Goal: Task Accomplishment & Management: Use online tool/utility

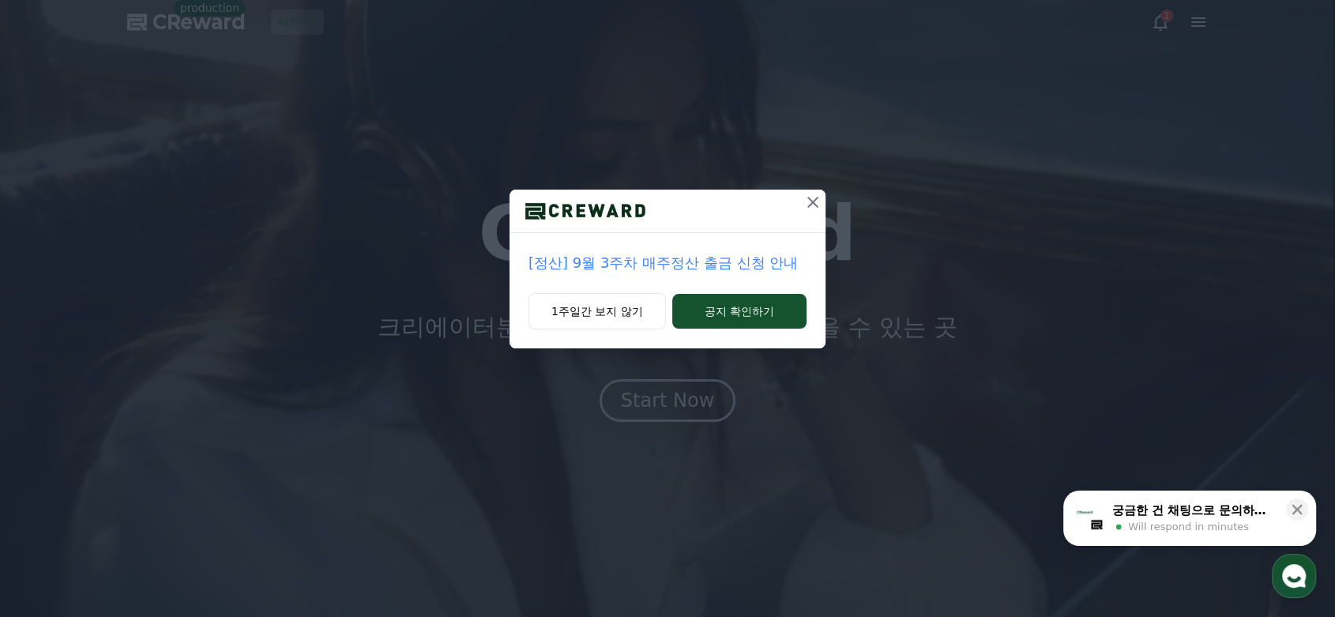
click at [816, 203] on icon at bounding box center [812, 202] width 19 height 19
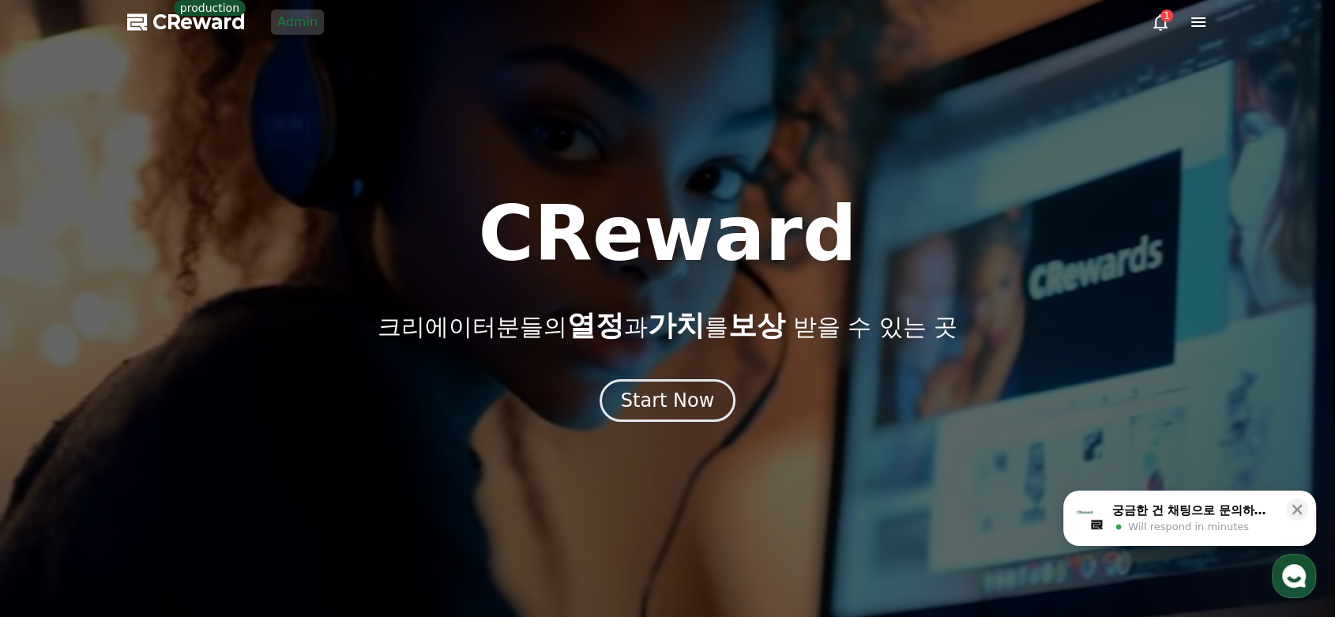
click at [280, 15] on link "Admin" at bounding box center [297, 21] width 53 height 25
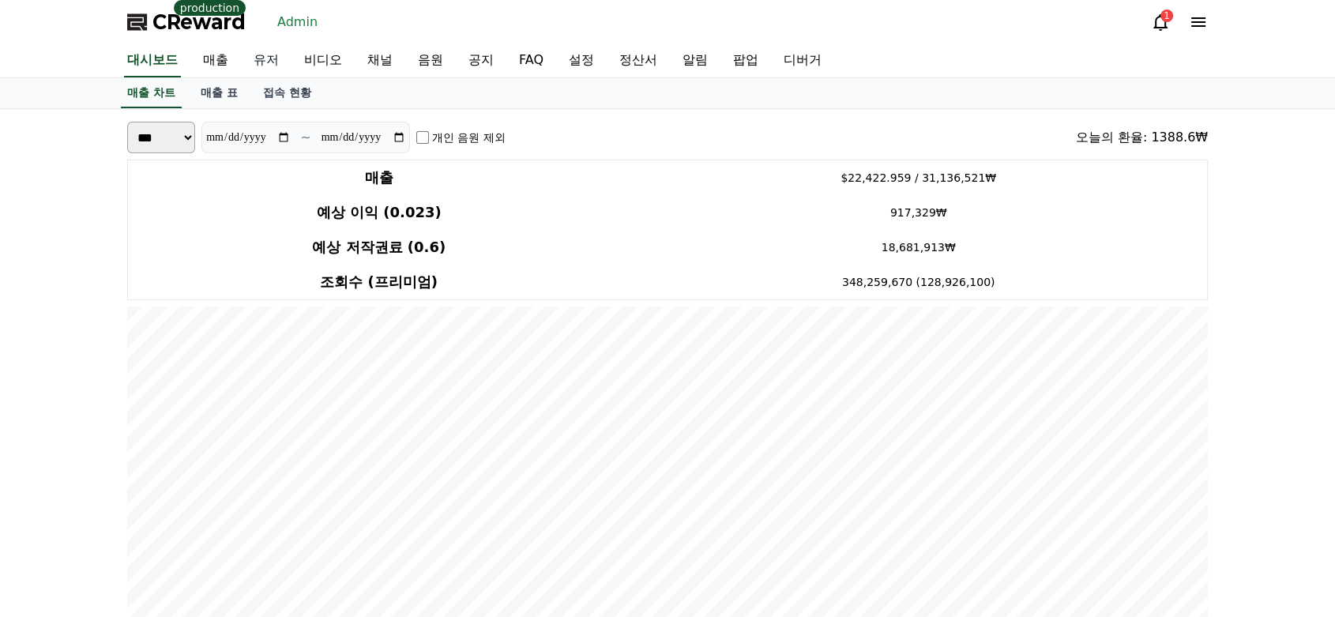
click at [268, 59] on link "유저" at bounding box center [266, 60] width 51 height 33
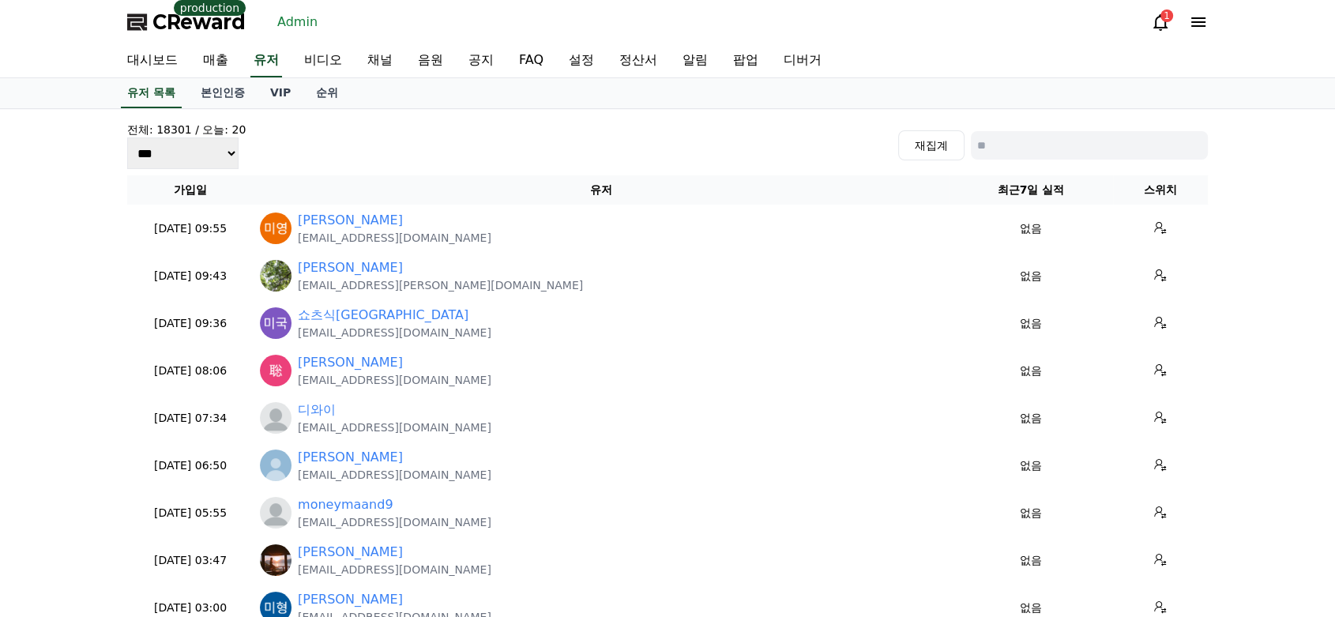
click at [1100, 152] on input at bounding box center [1089, 145] width 237 height 28
paste input "**********"
type input "**********"
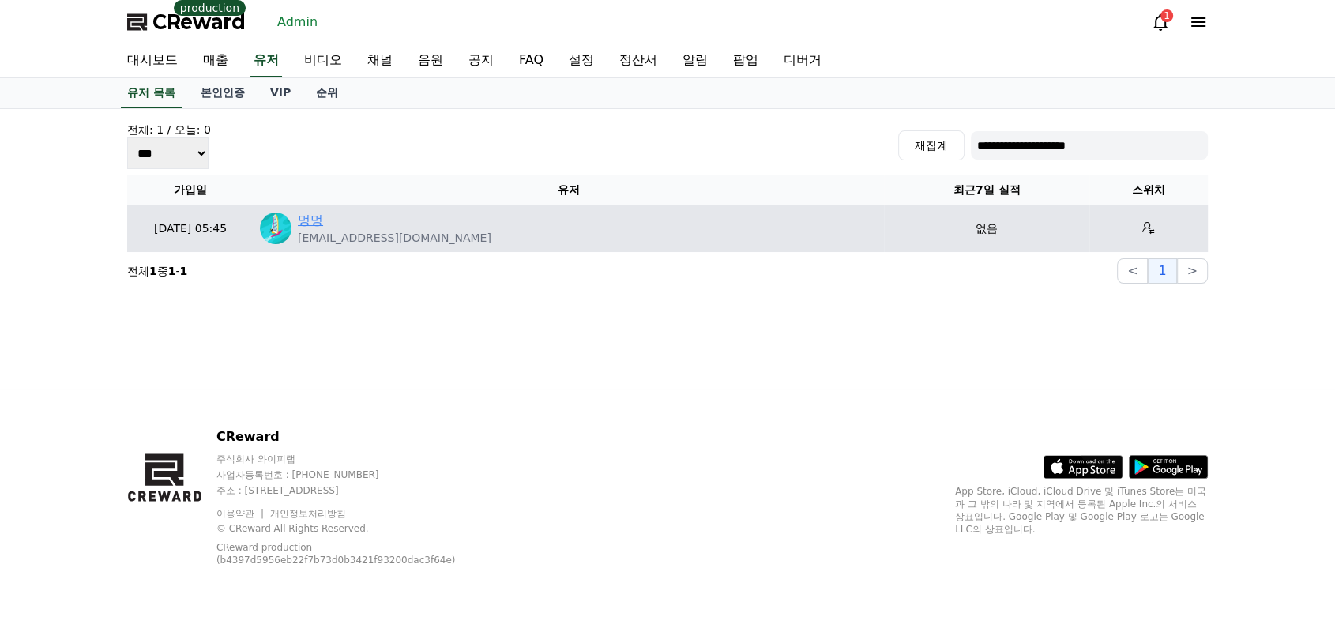
click at [306, 219] on link "멍멍" at bounding box center [310, 220] width 25 height 19
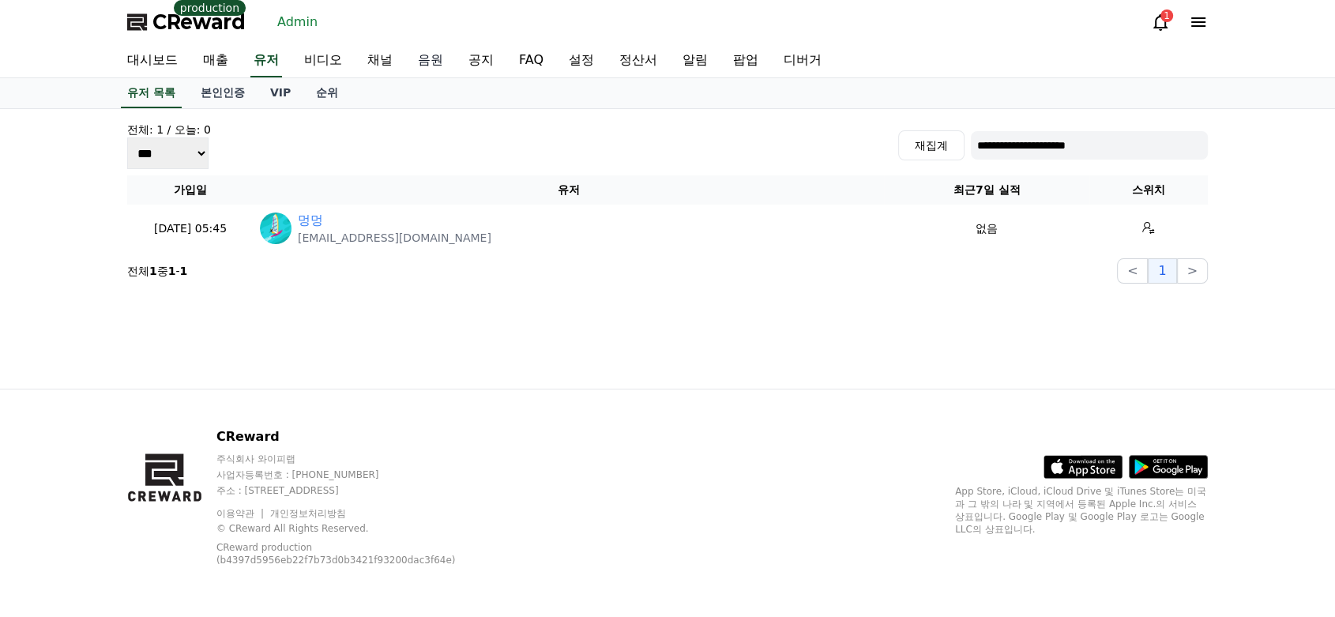
click at [427, 60] on link "음원" at bounding box center [430, 60] width 51 height 33
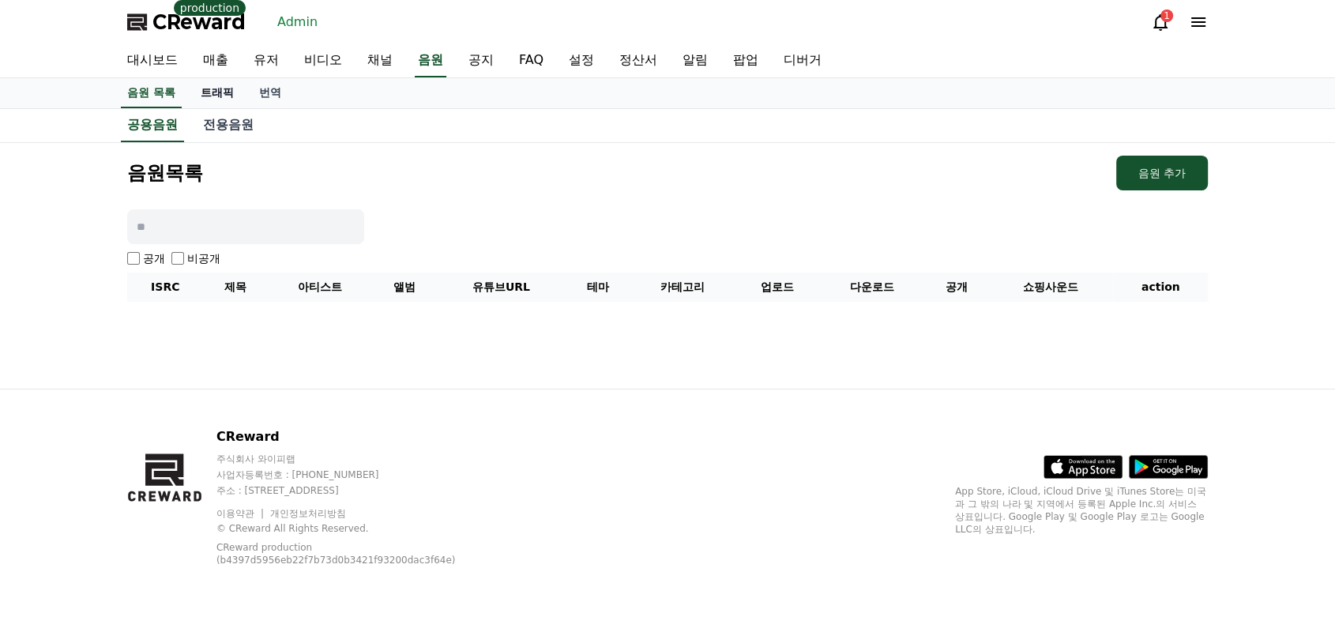
click at [226, 88] on link "트래픽" at bounding box center [217, 93] width 58 height 30
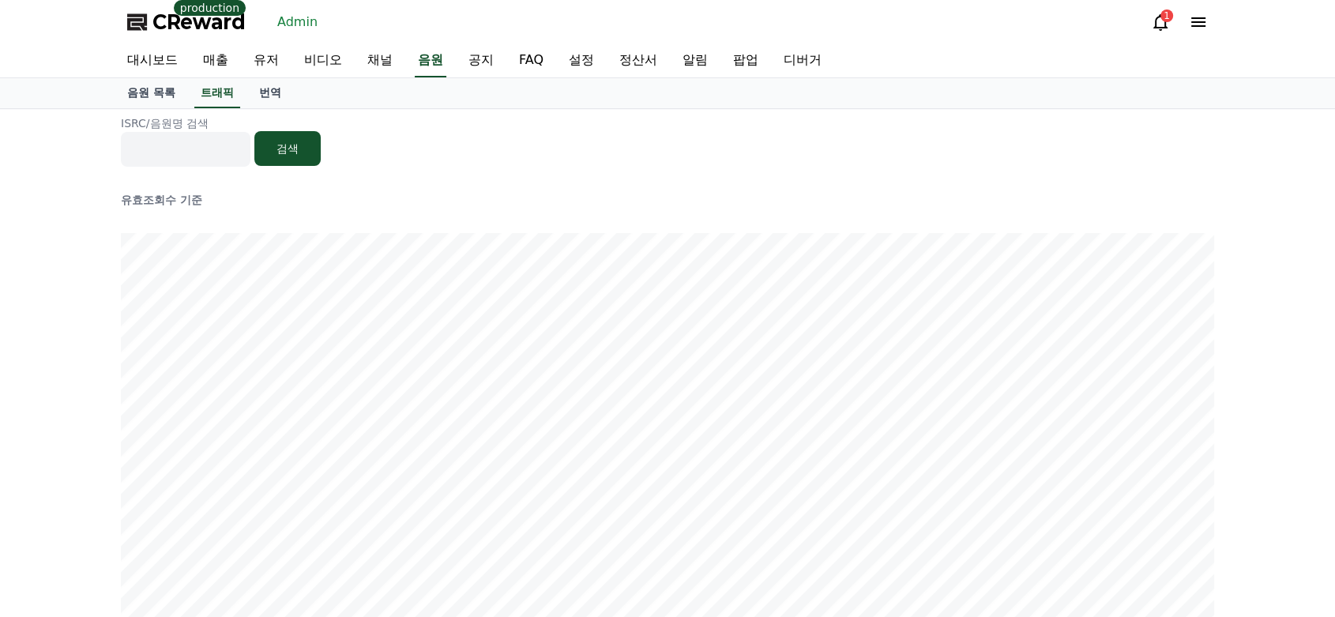
click at [209, 137] on input at bounding box center [186, 149] width 130 height 35
click at [149, 93] on link "음원 목록" at bounding box center [151, 93] width 73 height 30
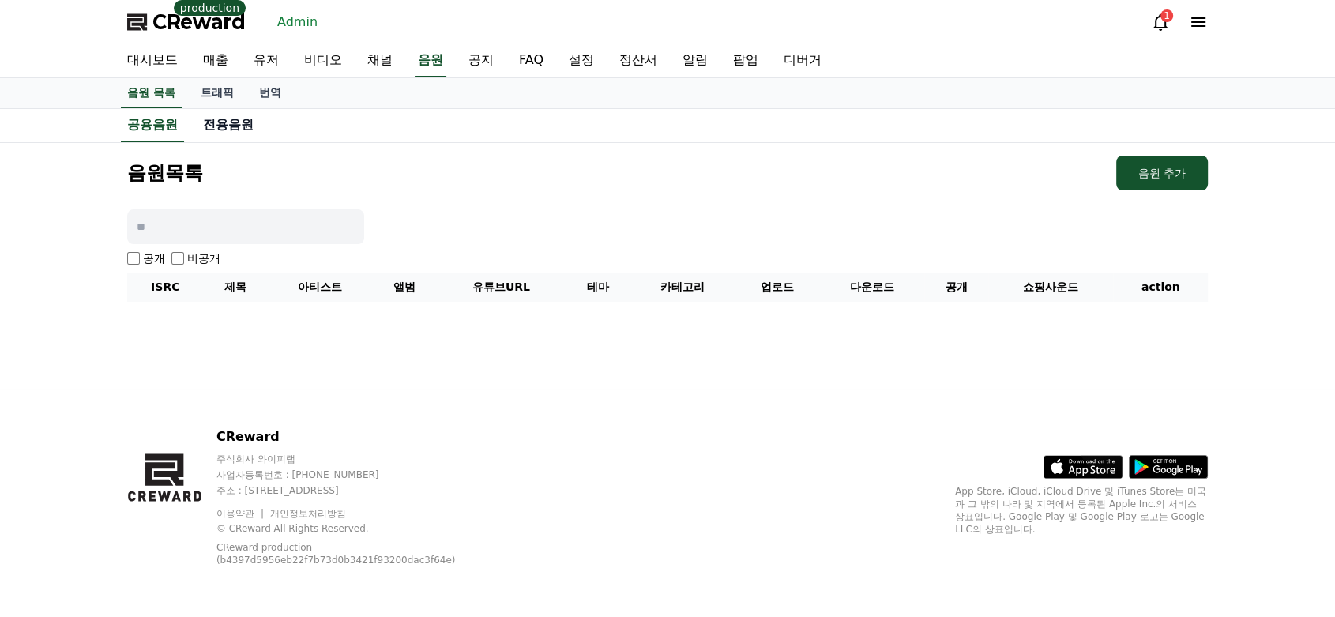
click at [230, 123] on link "전용음원" at bounding box center [228, 125] width 76 height 32
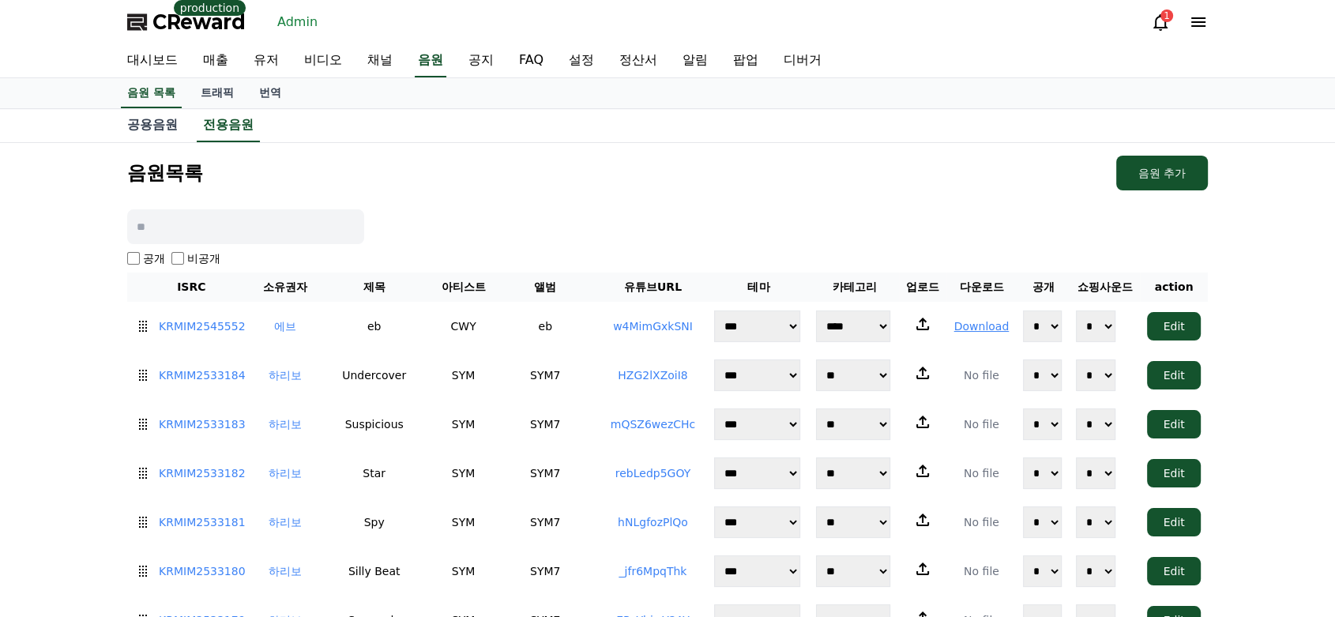
click at [220, 127] on link "전용음원" at bounding box center [228, 125] width 63 height 33
click at [1169, 170] on button "음원 추가" at bounding box center [1162, 173] width 92 height 35
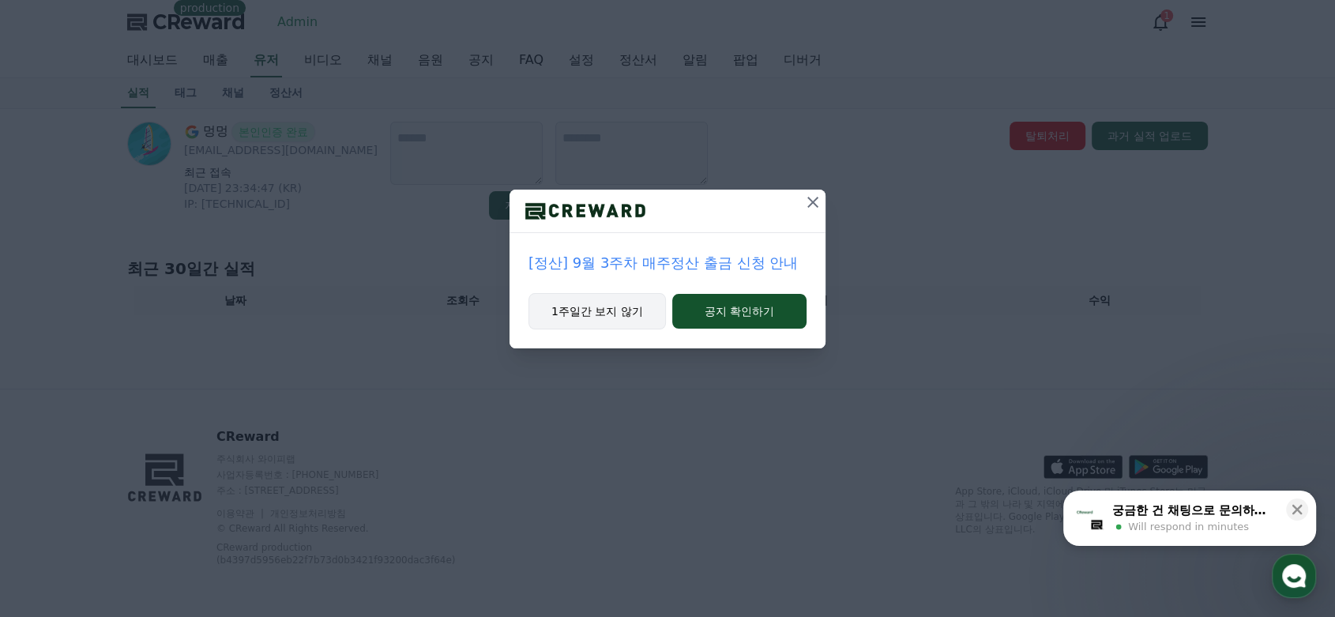
click at [601, 314] on button "1주일간 보지 않기" at bounding box center [597, 311] width 137 height 36
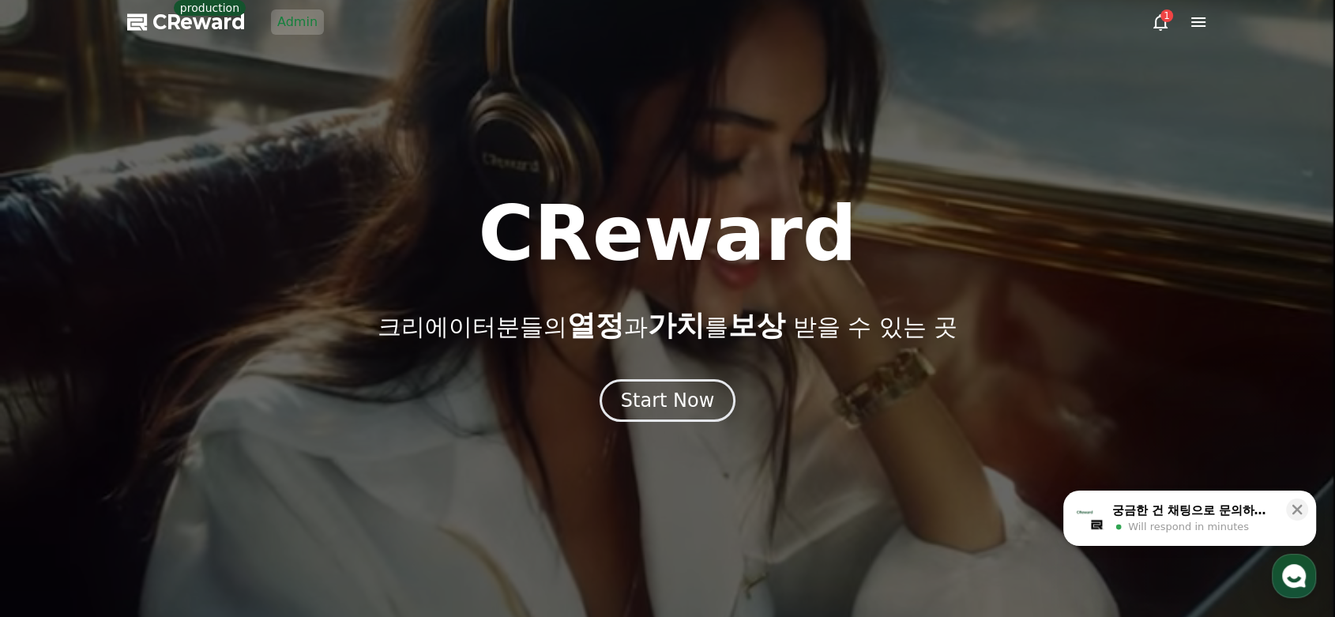
click at [311, 26] on link "Admin" at bounding box center [297, 21] width 53 height 25
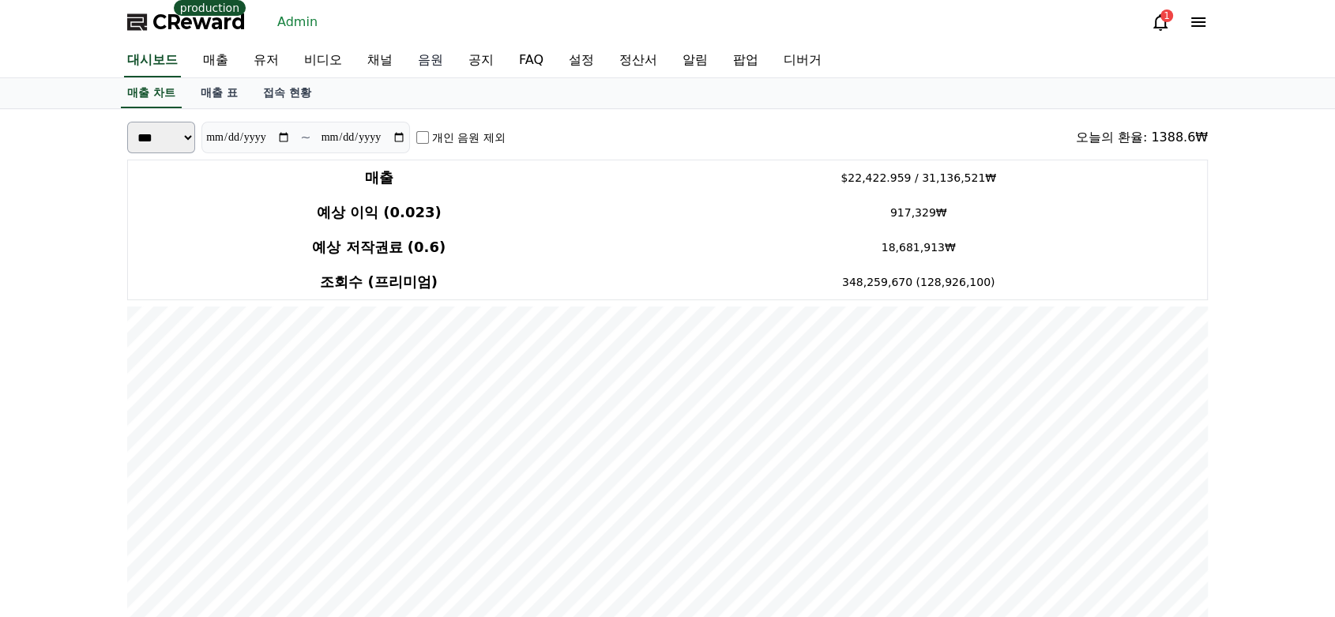
click at [442, 62] on link "음원" at bounding box center [430, 60] width 51 height 33
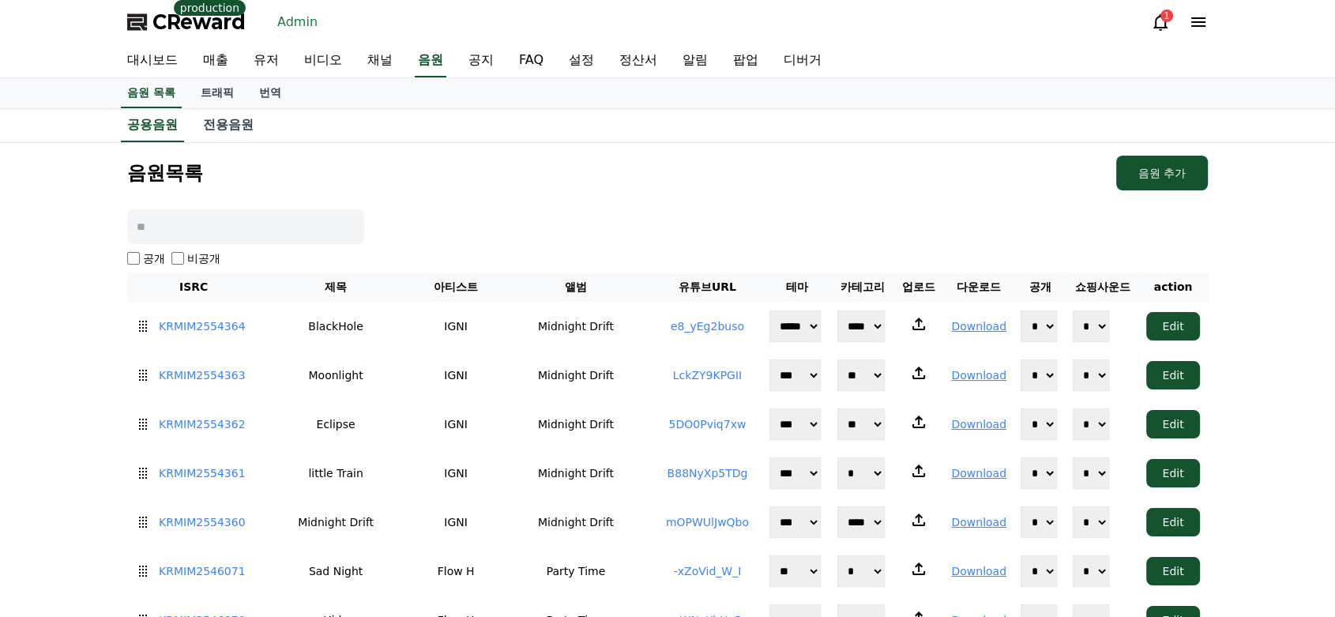
click at [254, 228] on input at bounding box center [245, 226] width 237 height 35
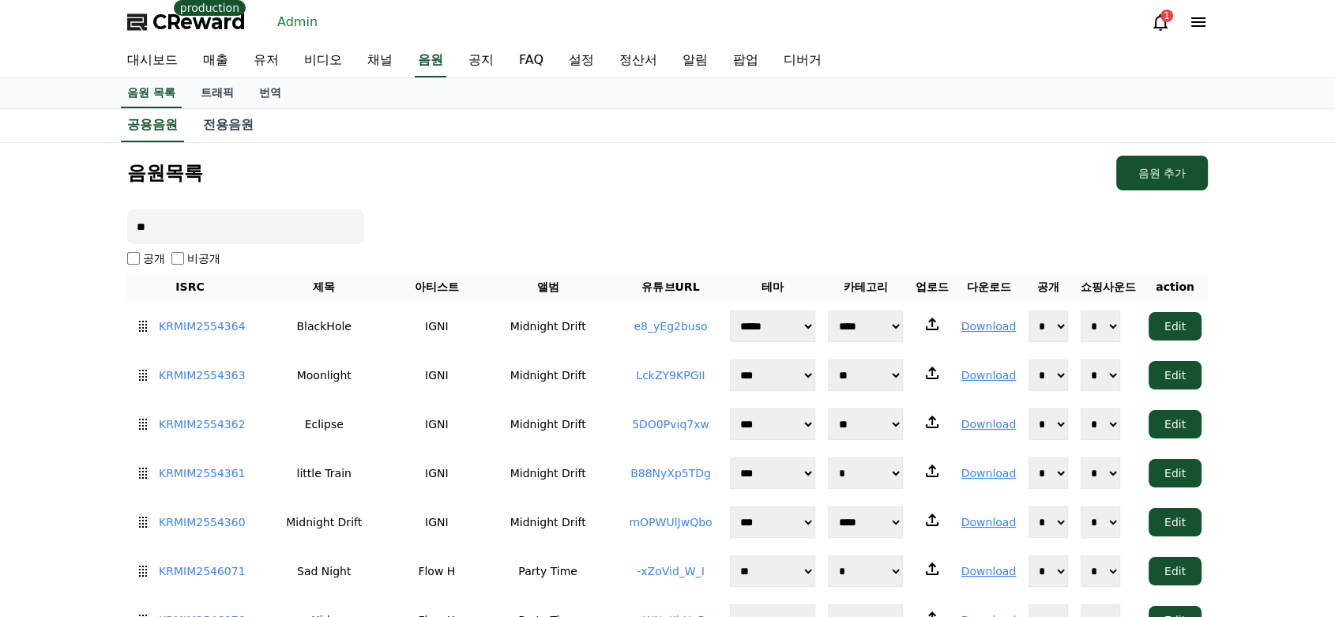
type input "*"
type input "****"
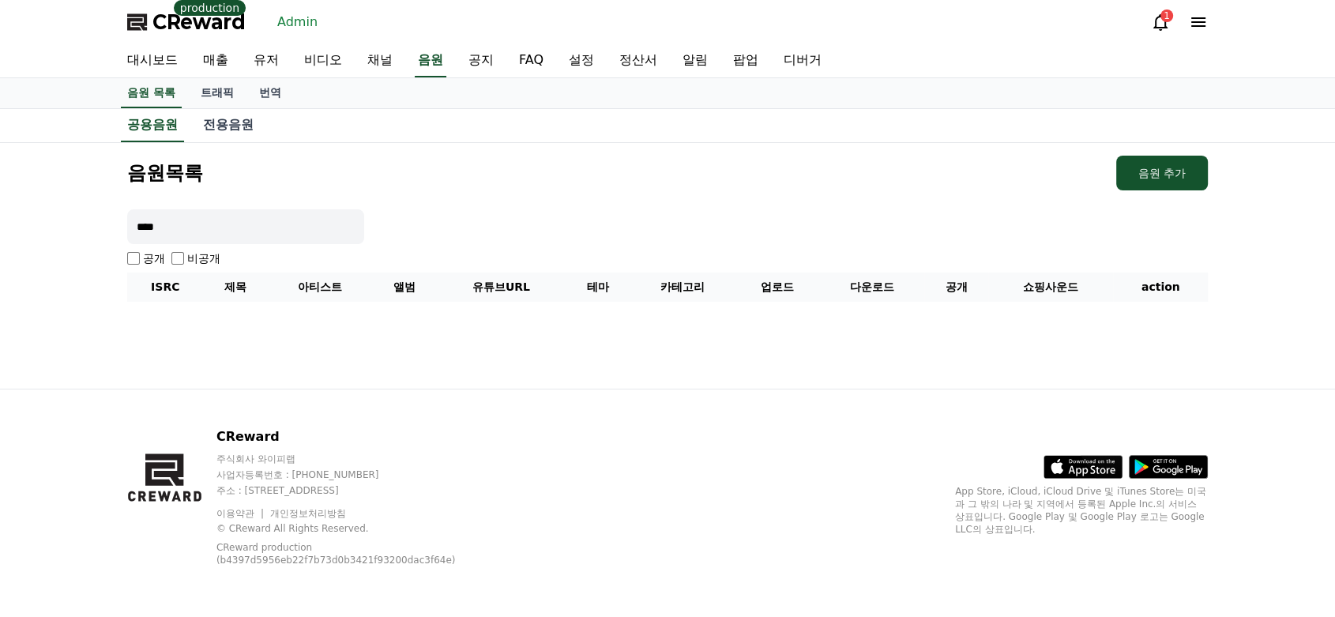
click at [268, 220] on input "****" at bounding box center [245, 226] width 237 height 35
click at [215, 85] on link "트래픽" at bounding box center [217, 93] width 58 height 30
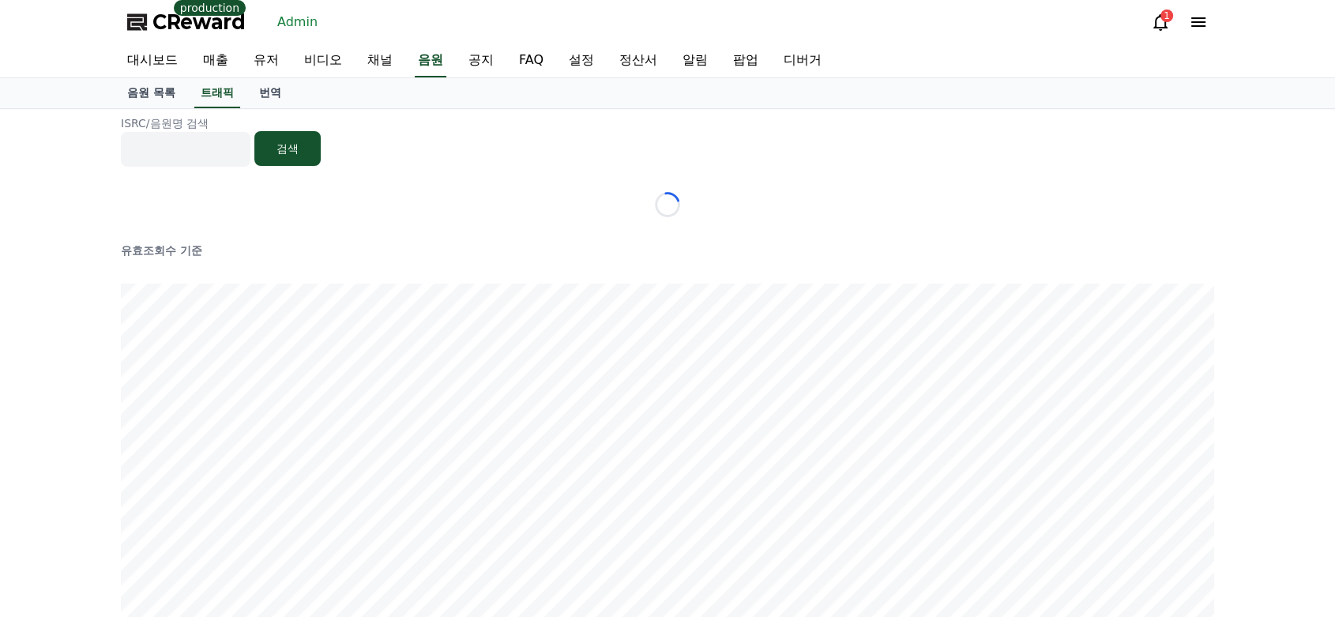
click at [204, 144] on input at bounding box center [186, 149] width 130 height 35
click at [169, 92] on link "음원 목록" at bounding box center [151, 93] width 73 height 30
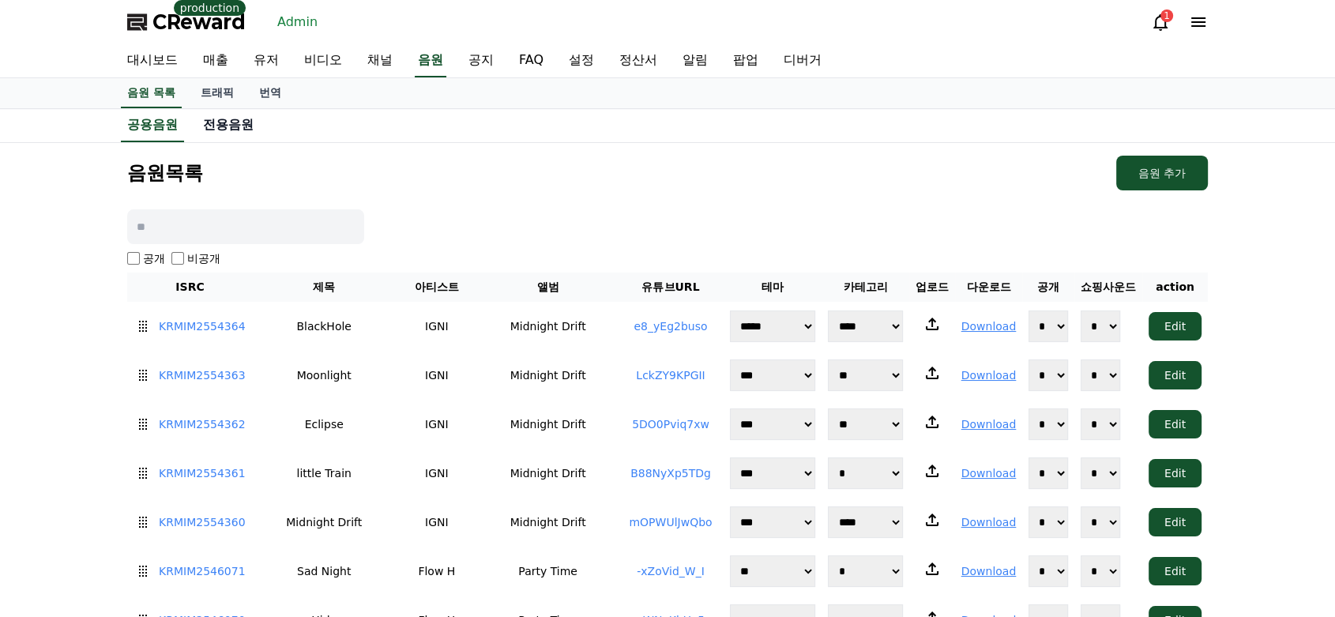
click at [241, 127] on link "전용음원" at bounding box center [228, 125] width 76 height 32
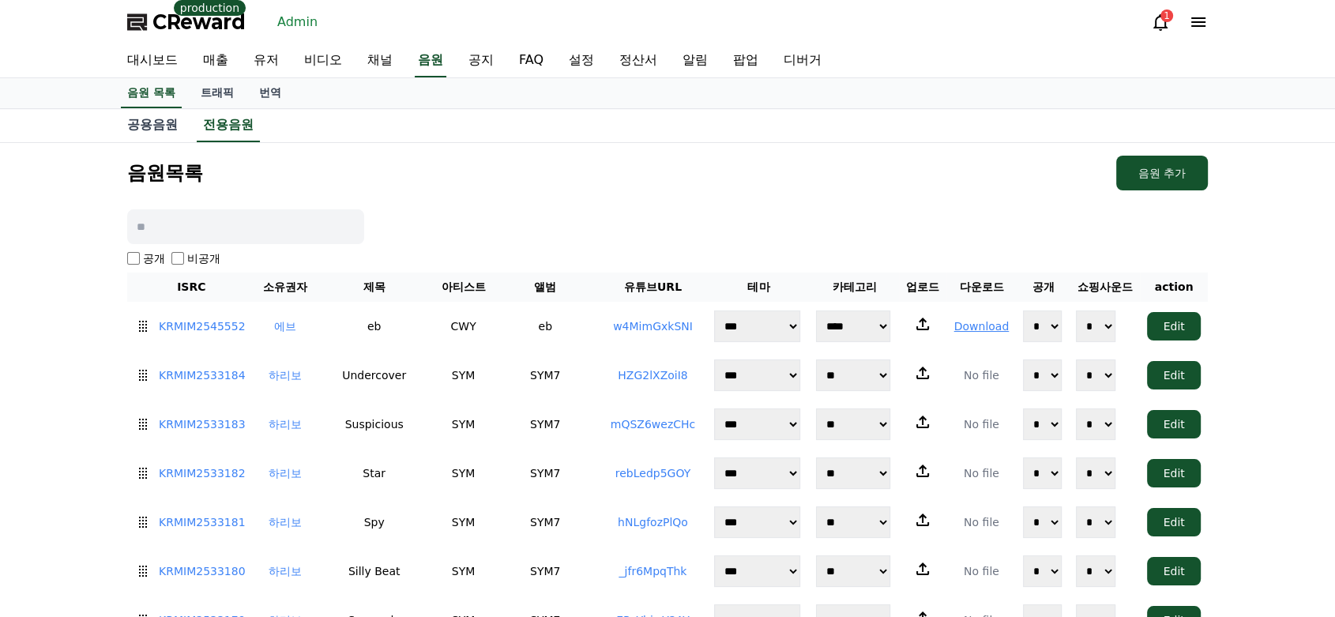
click at [231, 228] on input at bounding box center [245, 226] width 237 height 35
type input "****"
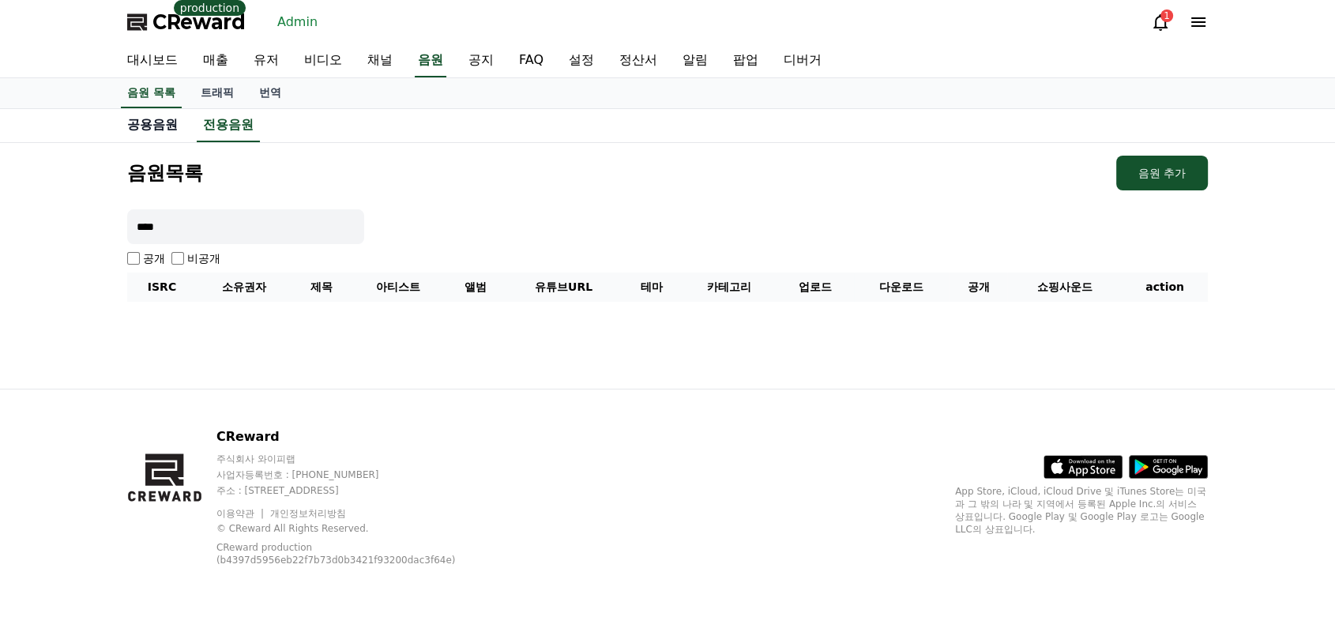
click at [159, 130] on link "공용음원" at bounding box center [153, 125] width 76 height 32
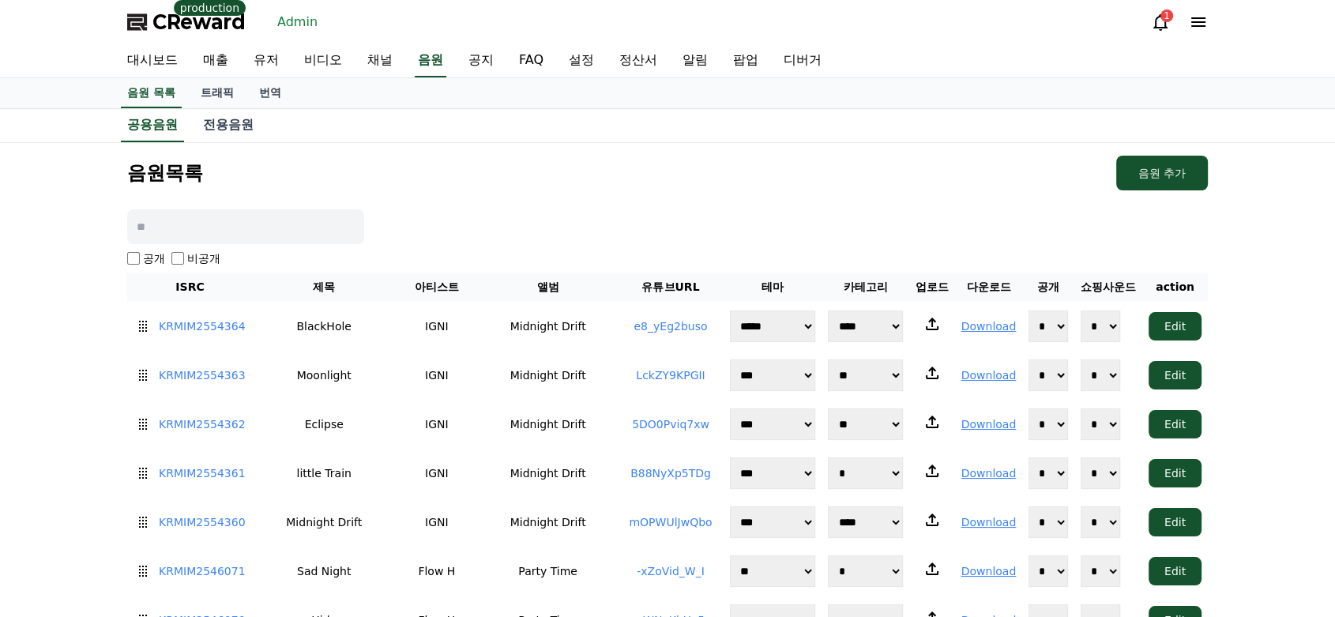
click at [345, 171] on div "음원목록 음원 추가" at bounding box center [667, 173] width 1081 height 35
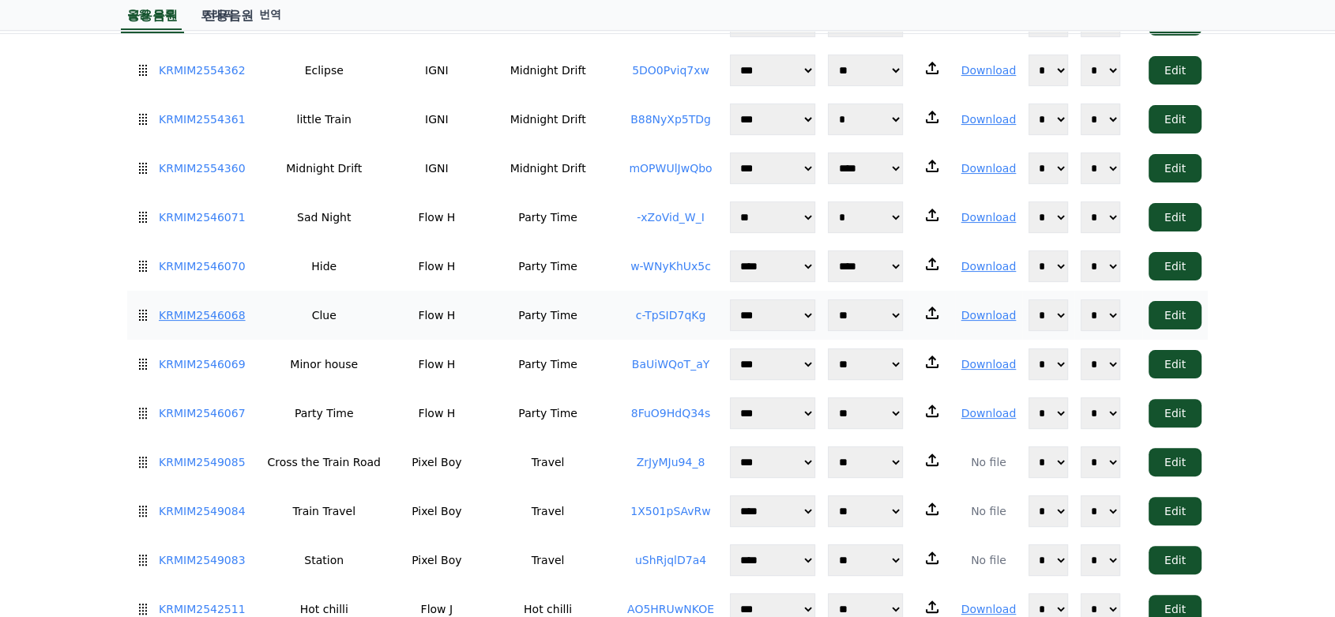
click at [194, 315] on link "KRMIM2546068" at bounding box center [202, 315] width 87 height 17
click at [679, 312] on link "c-TpSID7qKg" at bounding box center [671, 315] width 70 height 13
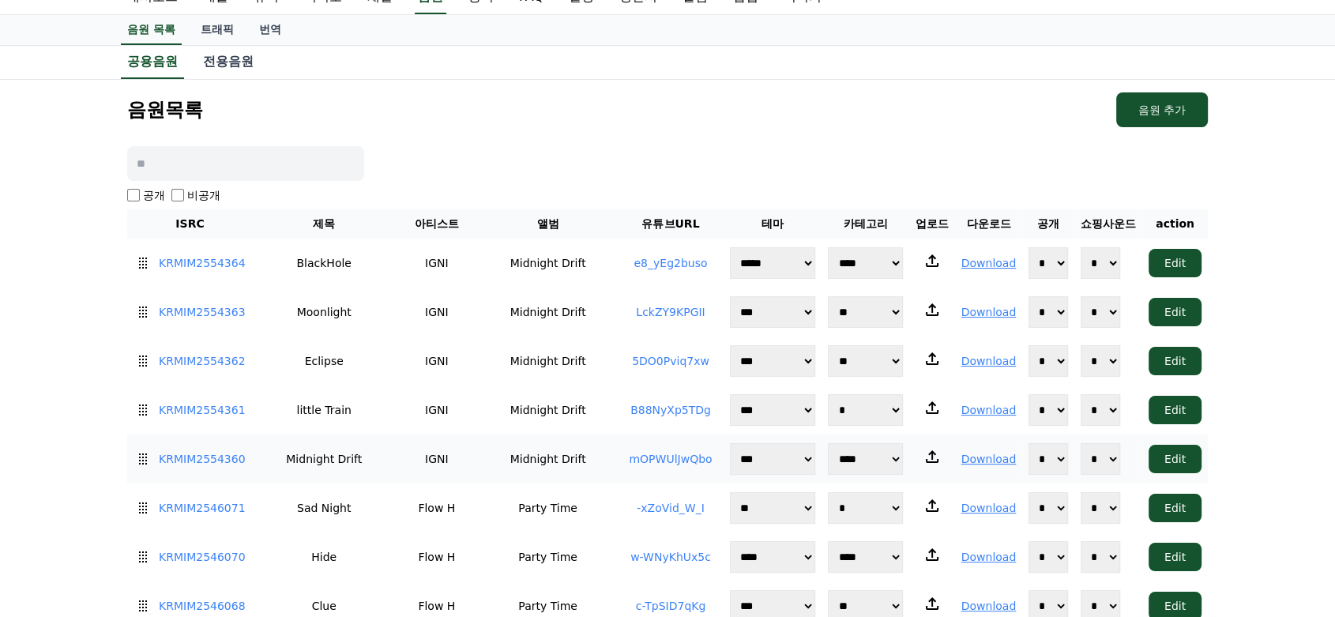
scroll to position [0, 0]
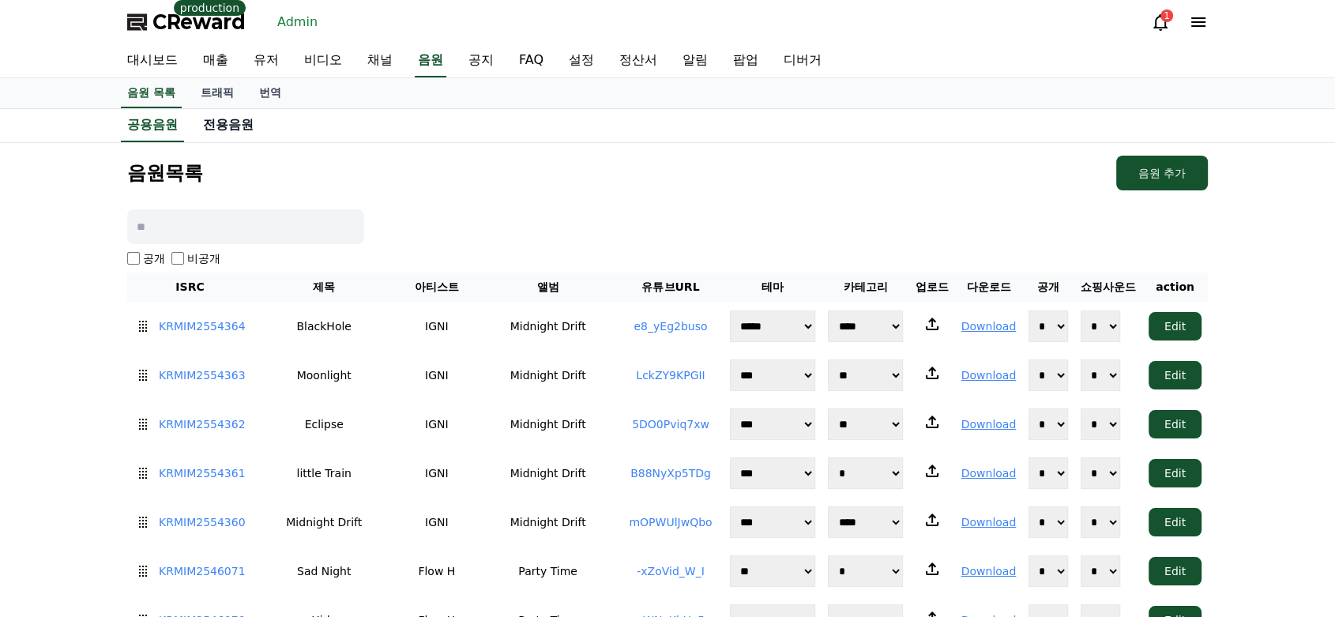
click at [235, 131] on link "전용음원" at bounding box center [228, 125] width 76 height 32
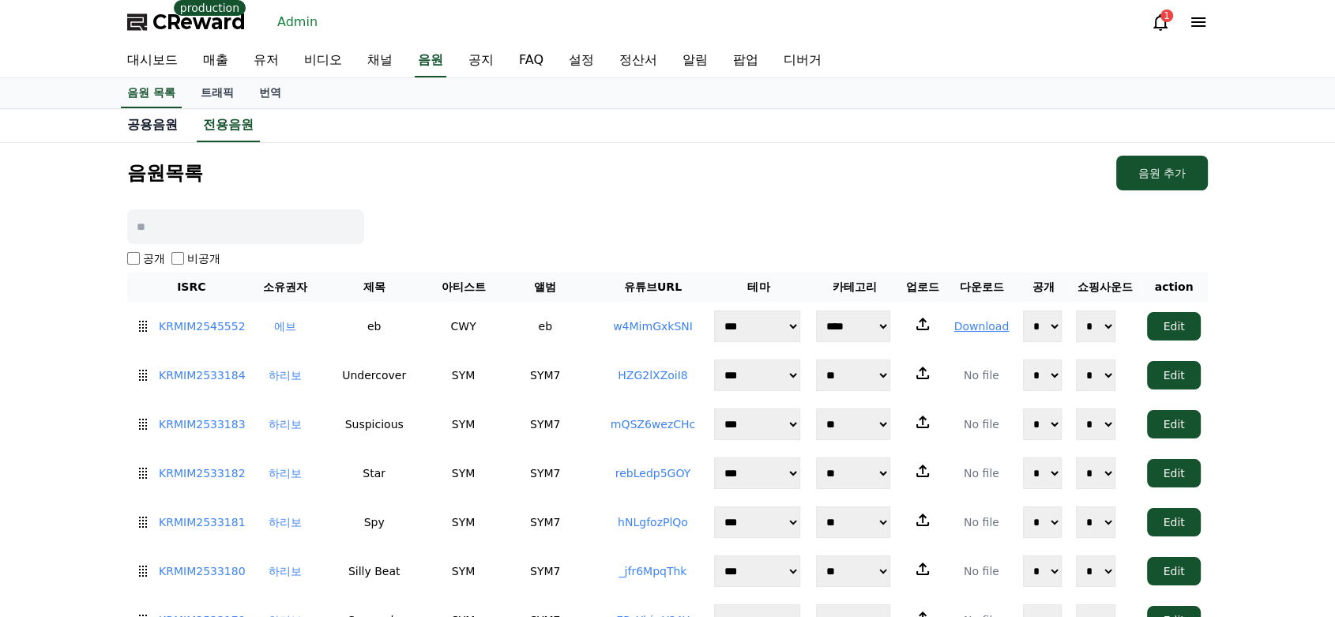
click at [168, 127] on link "공용음원" at bounding box center [153, 125] width 76 height 32
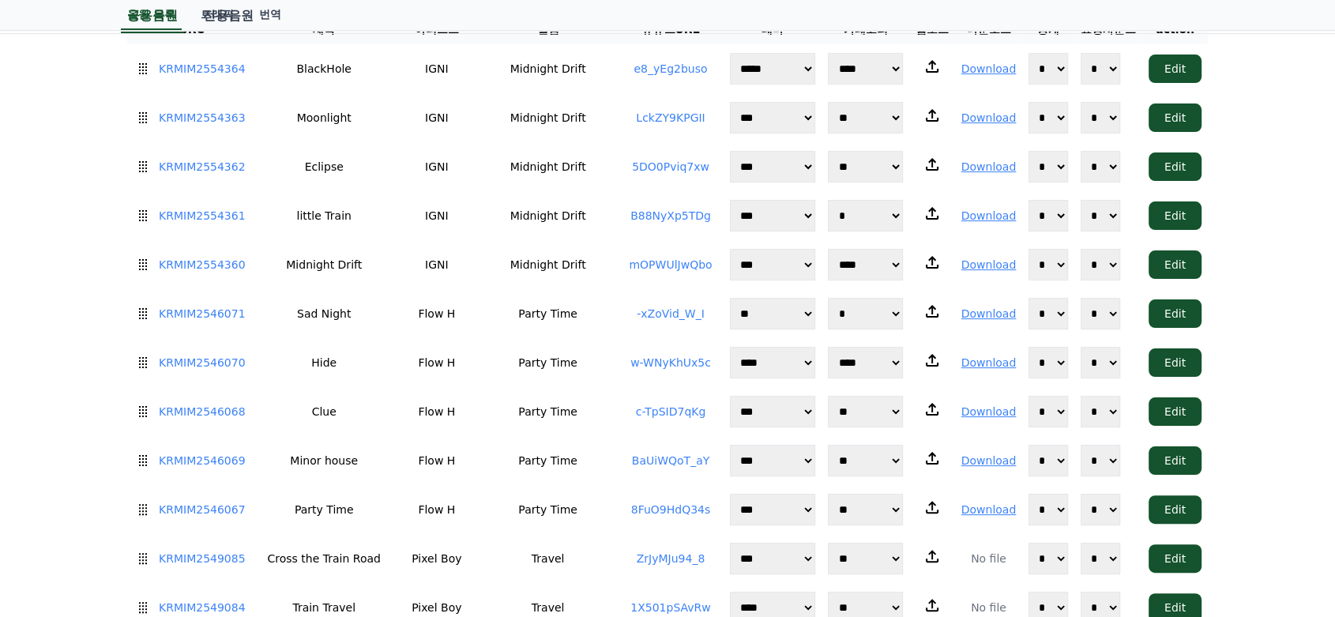
scroll to position [3293, 0]
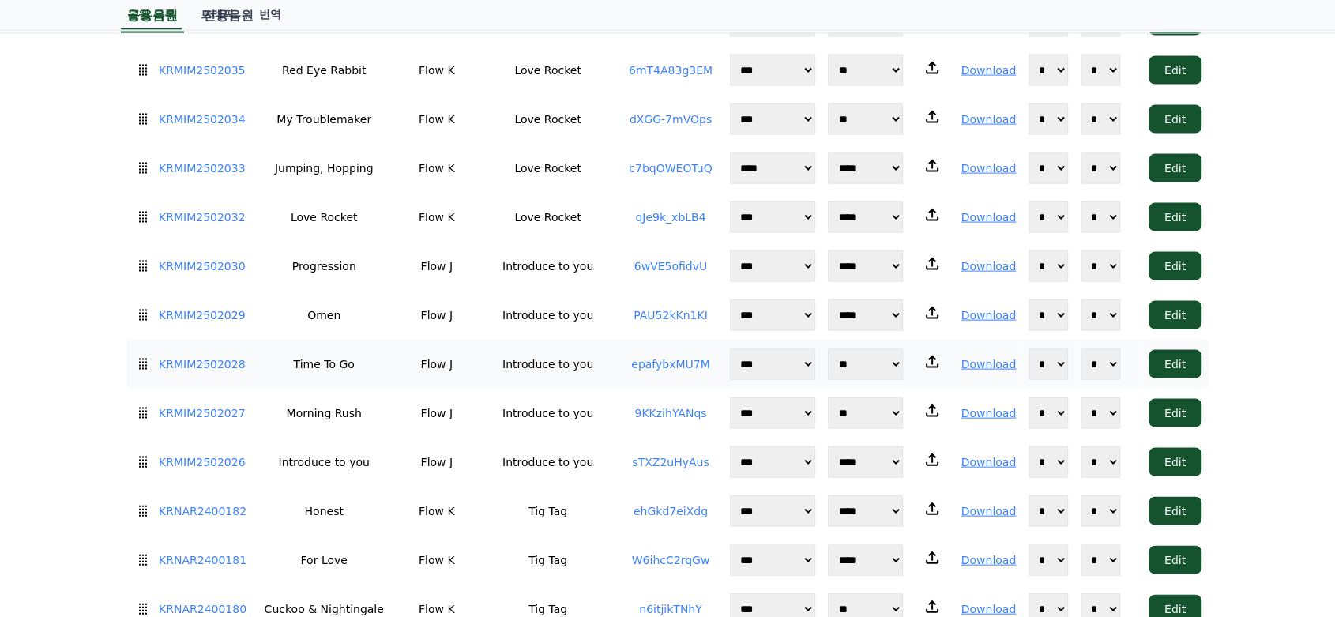
click at [675, 358] on link "epafybxMU7M" at bounding box center [670, 364] width 79 height 13
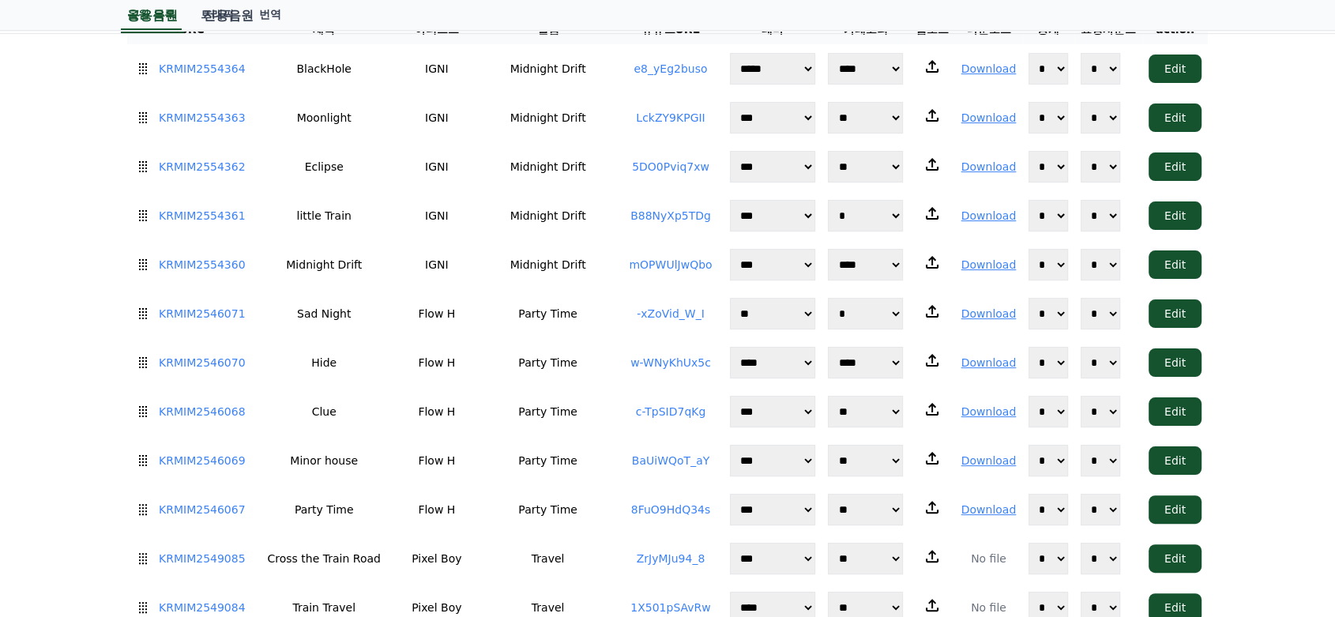
click at [668, 314] on link "-xZoVid_W_I" at bounding box center [671, 313] width 68 height 13
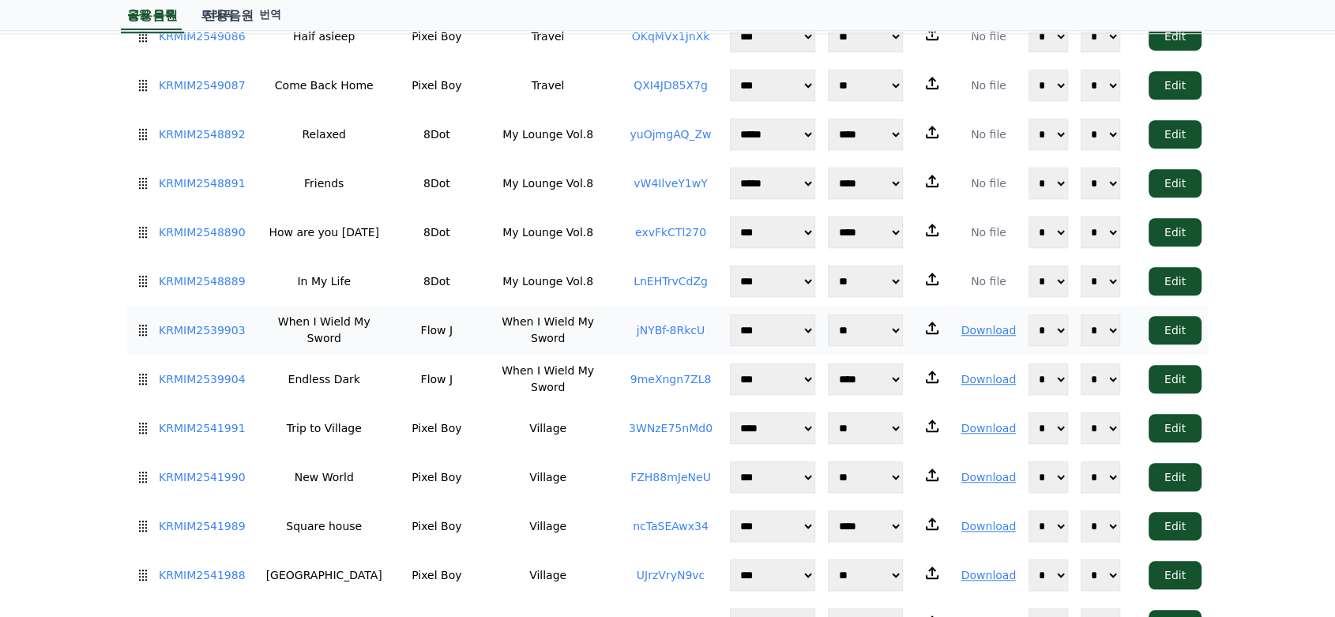
click at [656, 324] on link "jNYBf-8RkcU" at bounding box center [671, 330] width 68 height 13
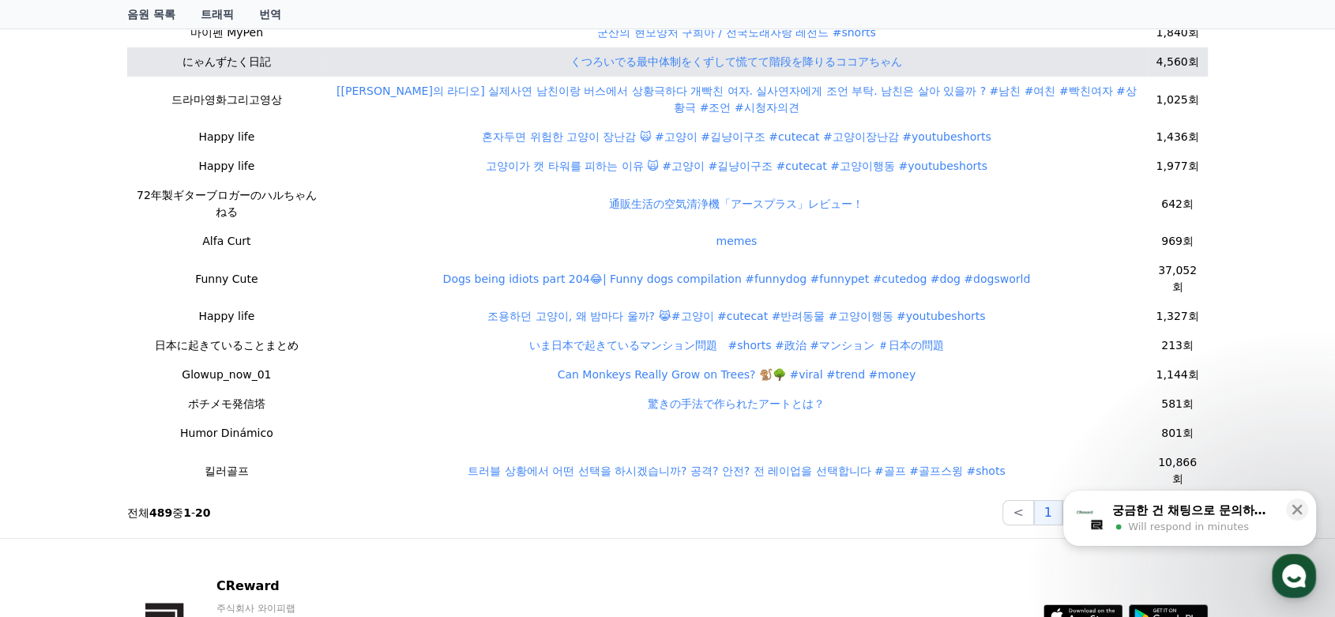
scroll to position [526, 0]
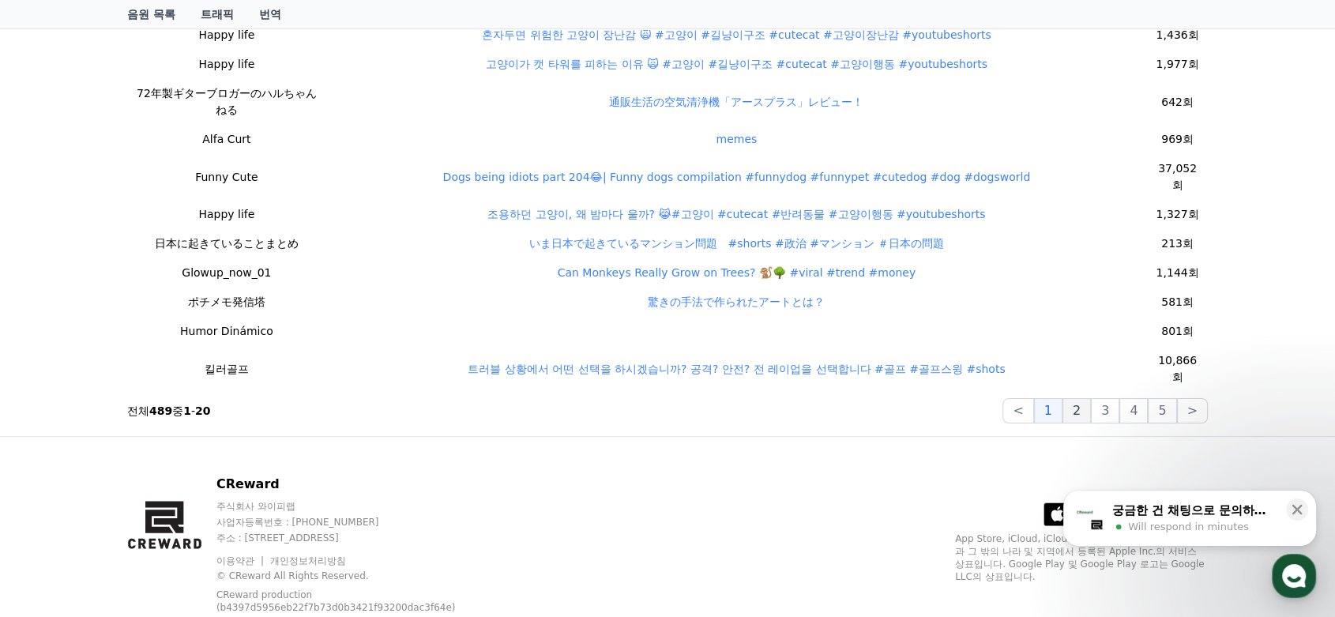
click at [1089, 411] on button "2" at bounding box center [1077, 410] width 28 height 25
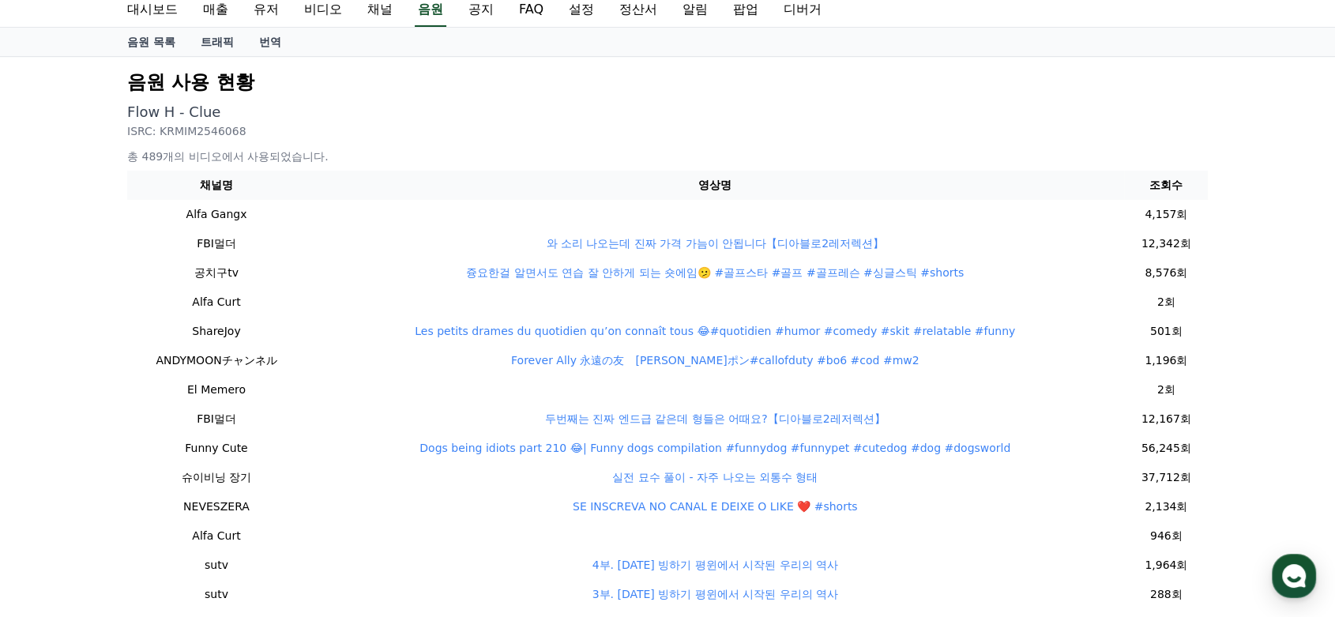
scroll to position [0, 0]
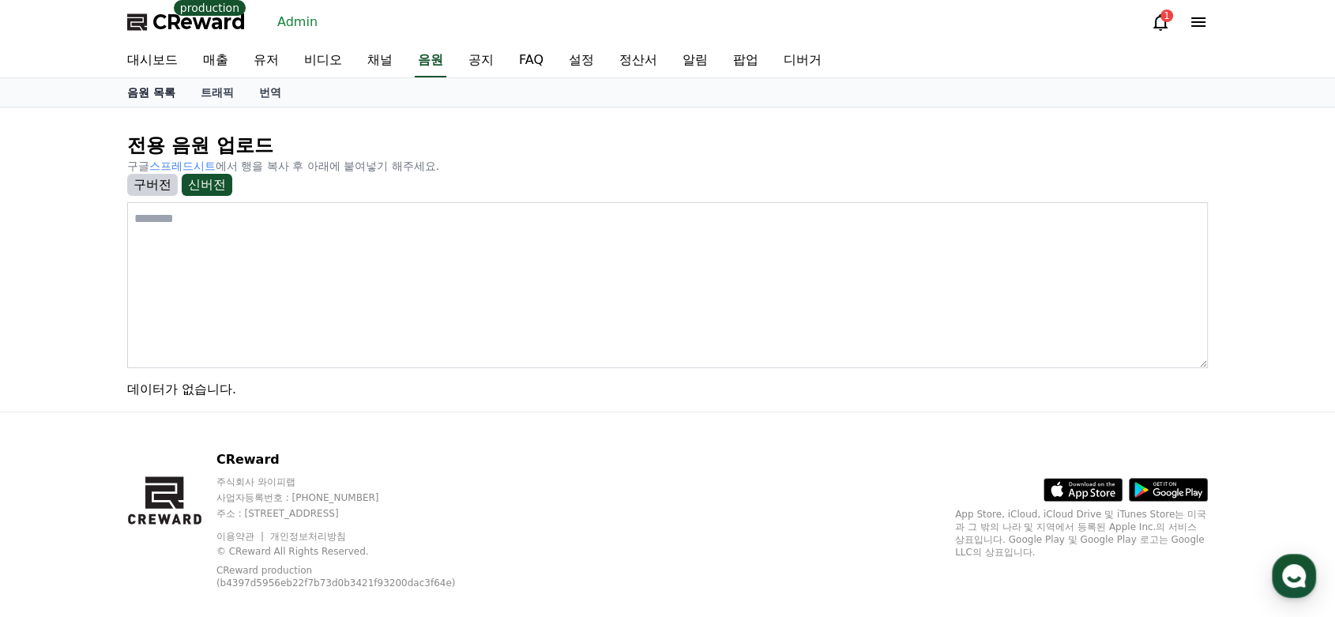
click at [143, 82] on link "음원 목록" at bounding box center [151, 92] width 73 height 28
